Goal: Task Accomplishment & Management: Manage account settings

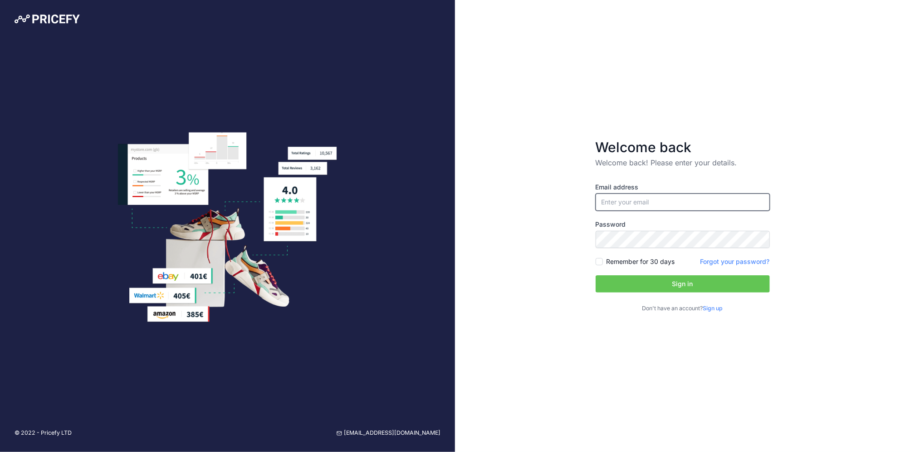
click at [658, 201] on input "email" at bounding box center [683, 201] width 174 height 17
type input "[EMAIL_ADDRESS][DOMAIN_NAME]"
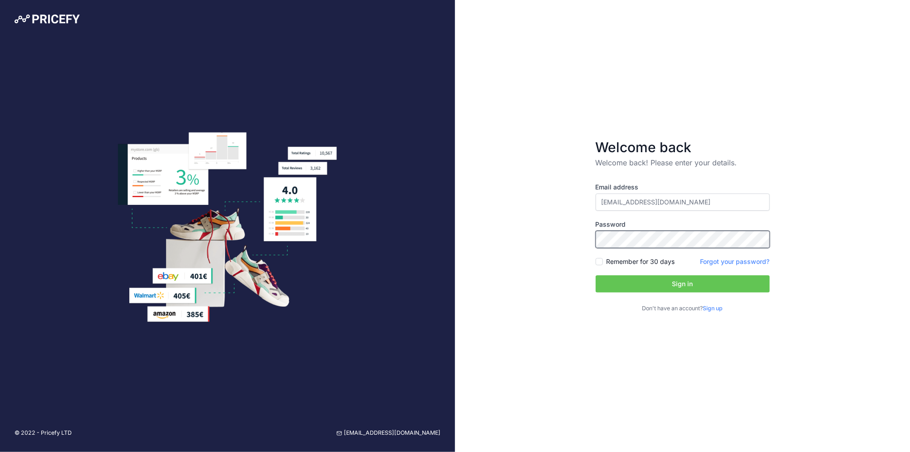
click at [596, 275] on button "Sign in" at bounding box center [683, 283] width 174 height 17
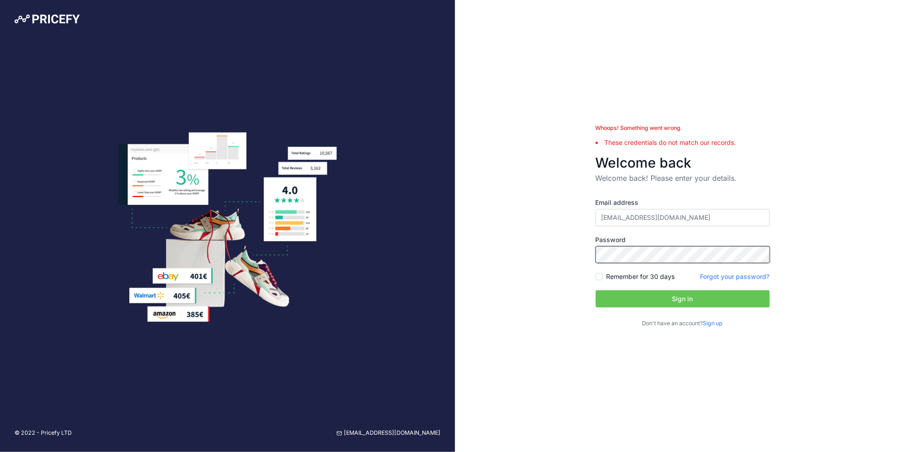
click at [596, 290] on button "Sign in" at bounding box center [683, 298] width 174 height 17
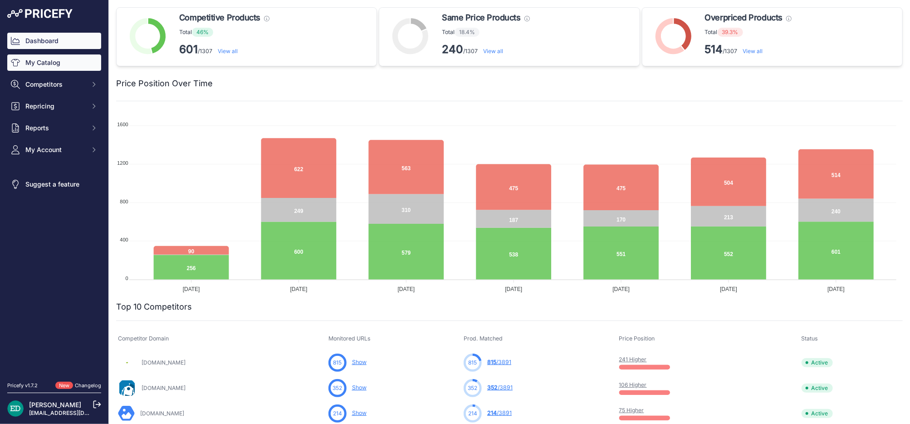
click at [67, 64] on link "My Catalog" at bounding box center [54, 62] width 94 height 16
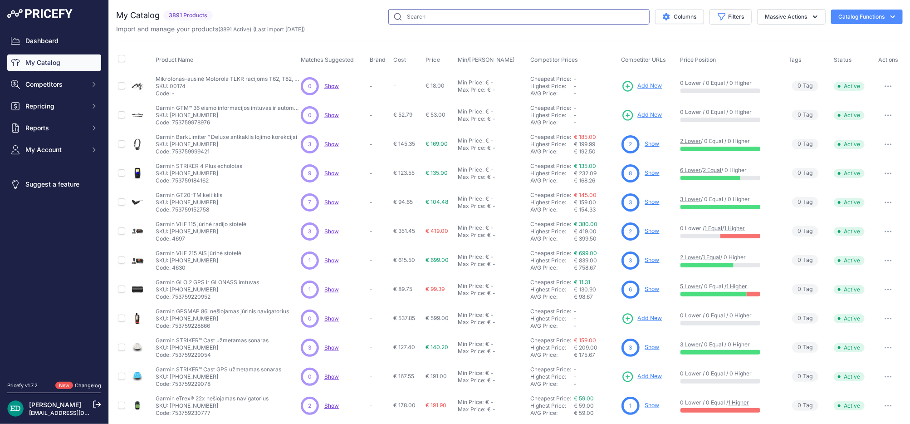
click at [486, 14] on input "text" at bounding box center [518, 16] width 261 height 15
type input "reolink"
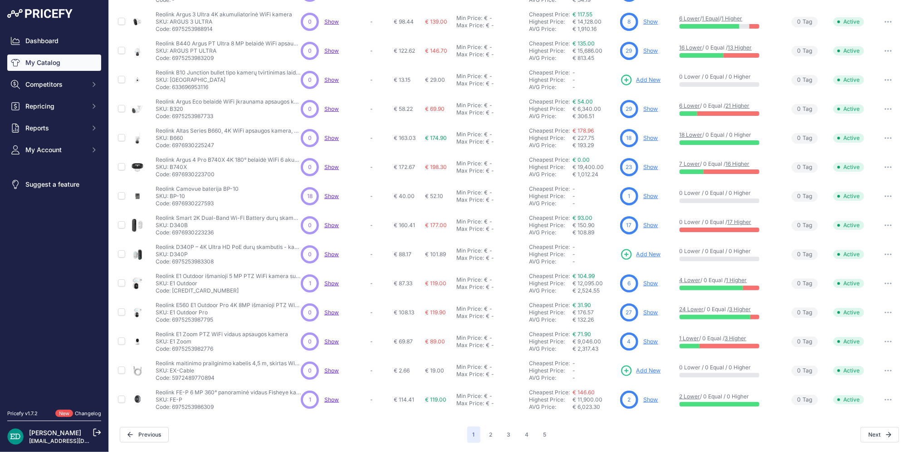
scroll to position [113, 0]
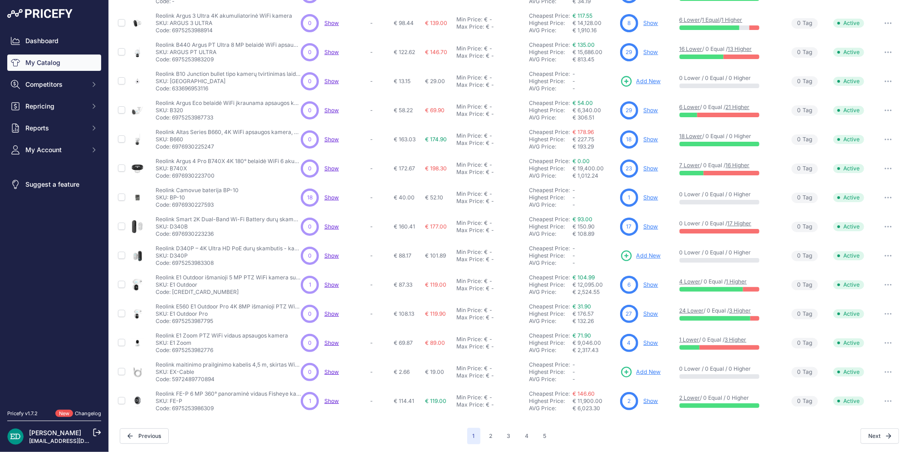
click at [648, 314] on link "Show" at bounding box center [651, 313] width 15 height 7
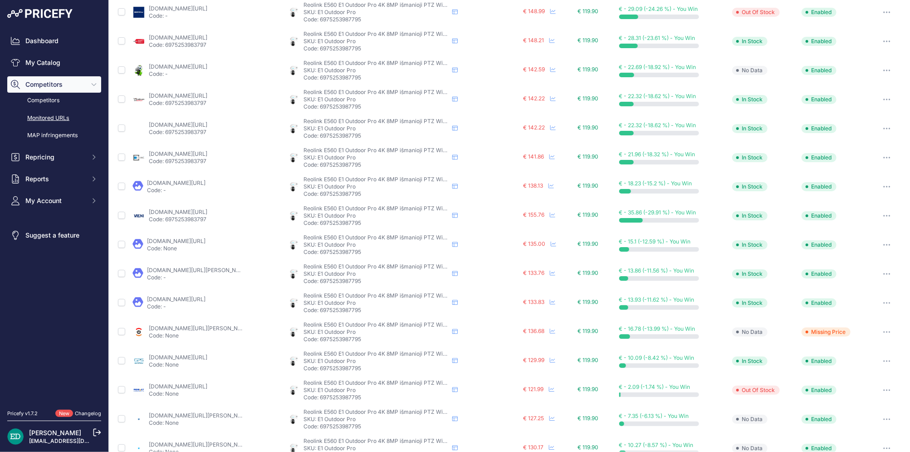
scroll to position [258, 0]
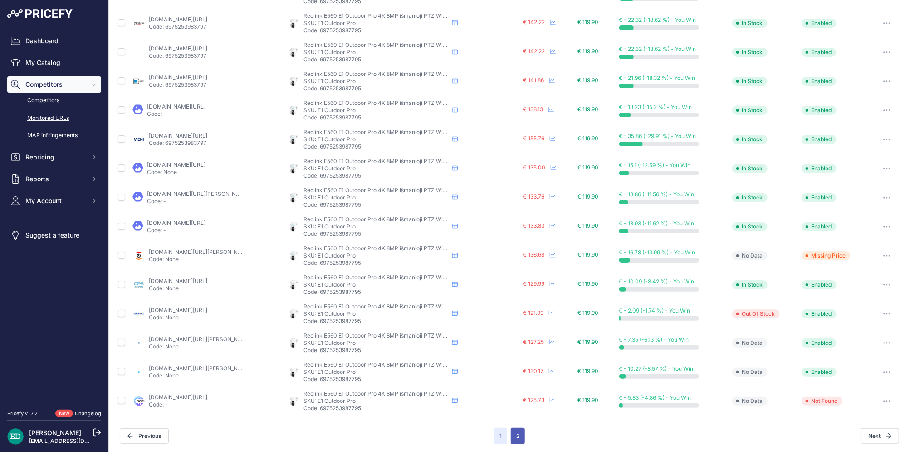
click at [515, 428] on button "2" at bounding box center [518, 435] width 14 height 16
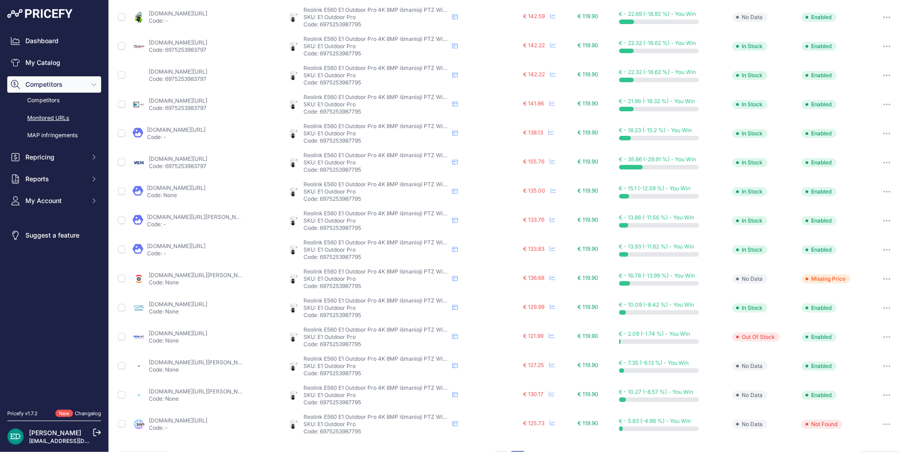
scroll to position [281, 0]
